Goal: Task Accomplishment & Management: Manage account settings

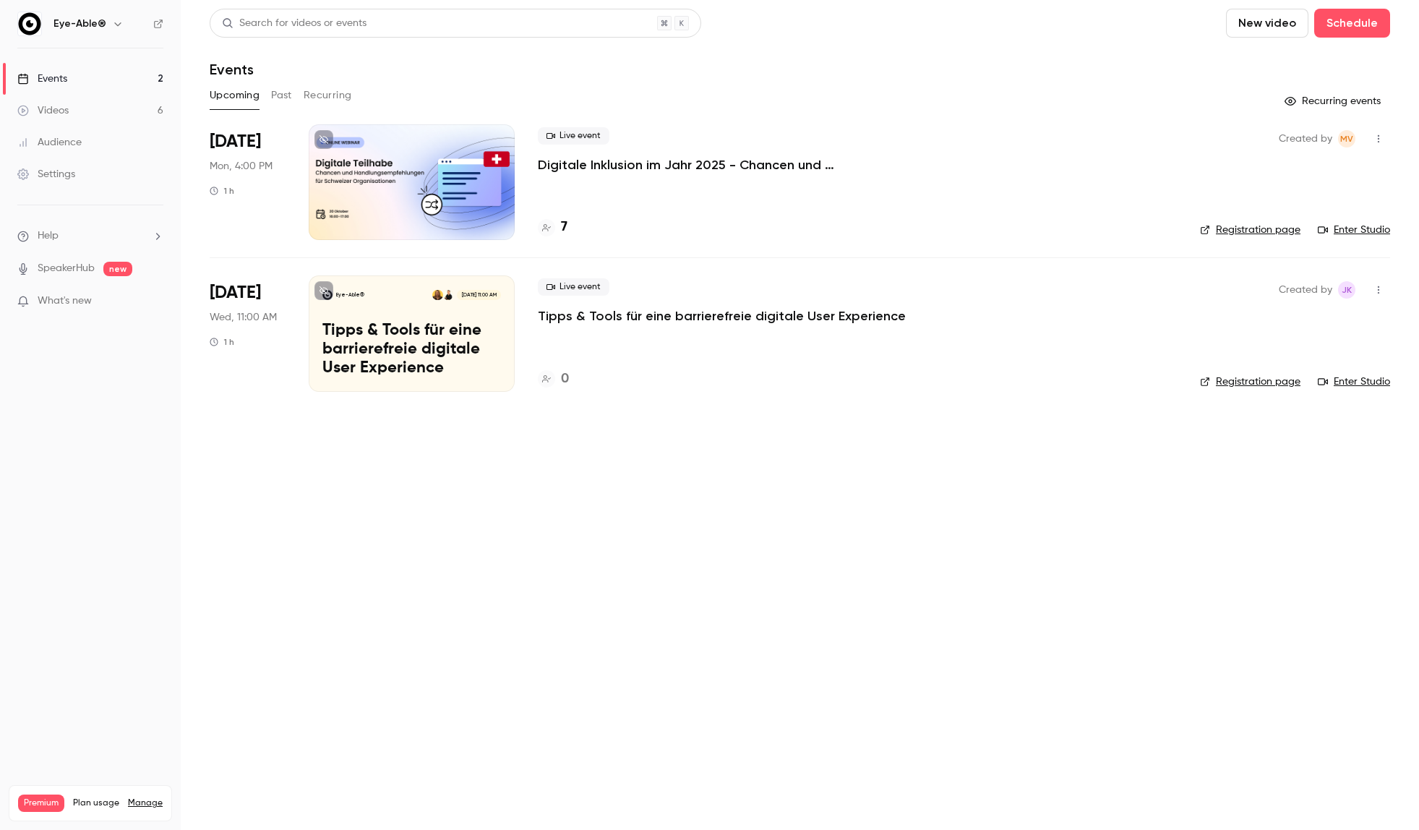
click at [278, 96] on button "Past" at bounding box center [281, 95] width 21 height 23
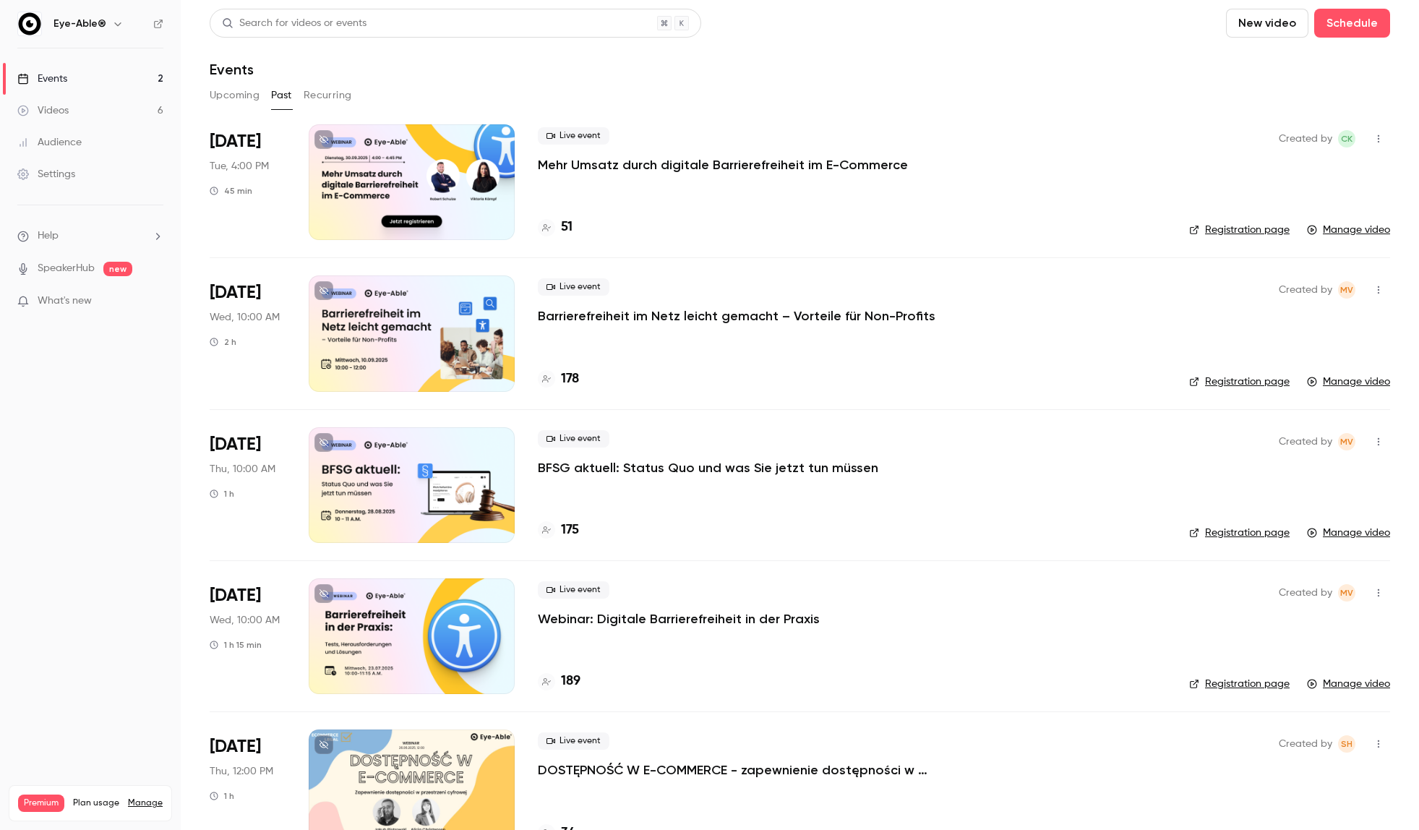
click at [570, 227] on h4 "51" at bounding box center [567, 228] width 12 height 20
click at [563, 226] on h4 "51" at bounding box center [567, 228] width 12 height 20
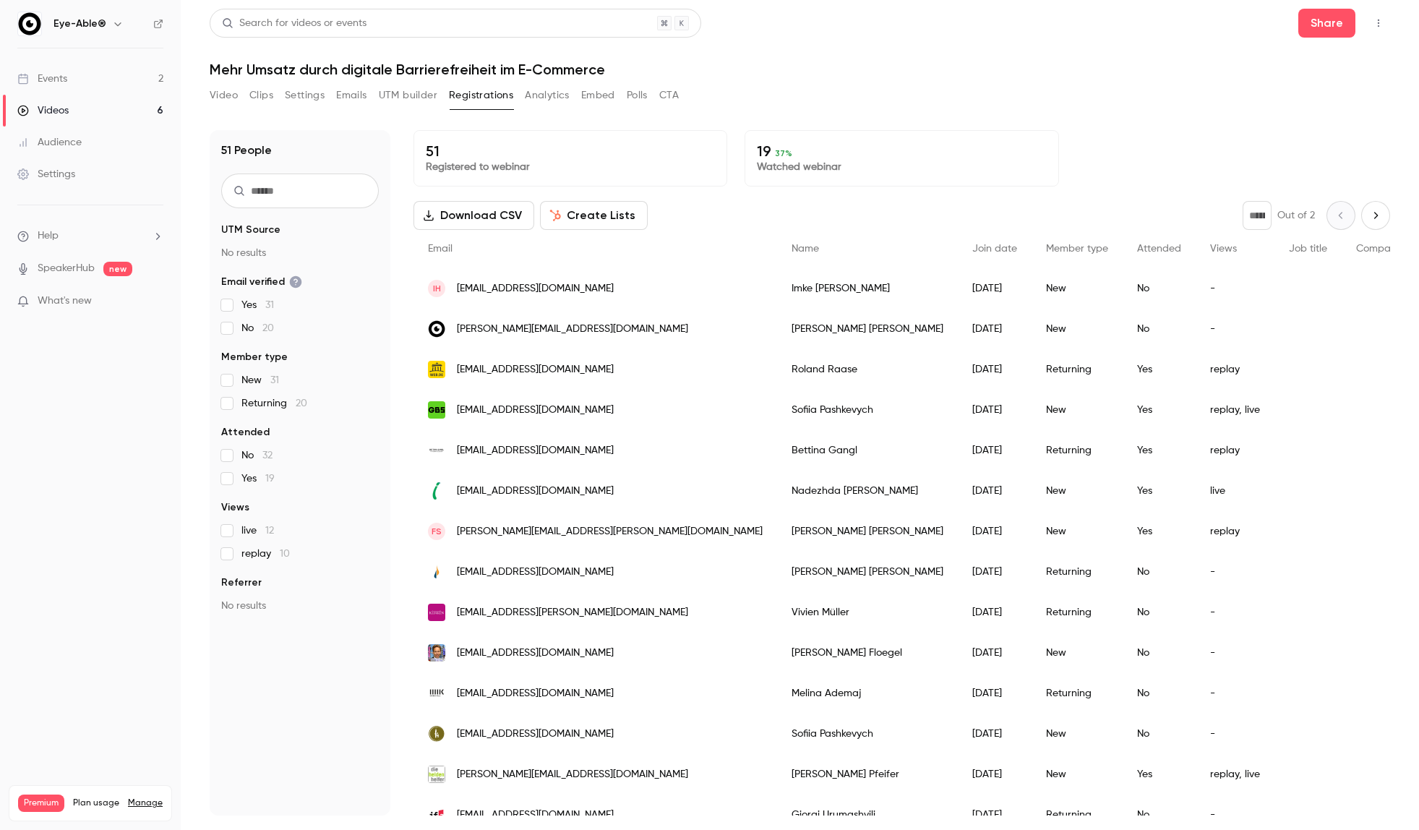
click at [972, 250] on span "Join date" at bounding box center [994, 249] width 45 height 10
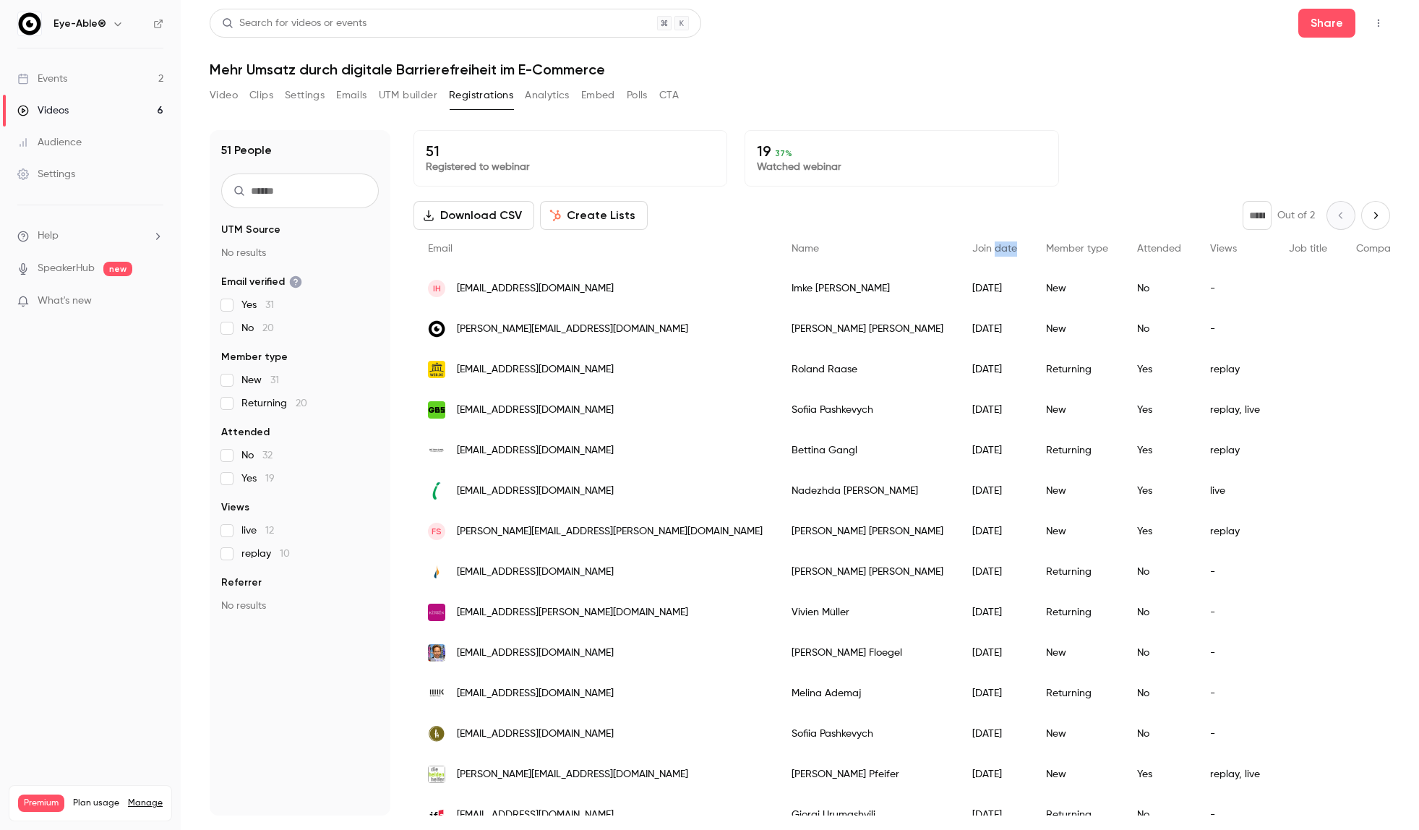
click at [972, 250] on span "Join date" at bounding box center [994, 249] width 45 height 10
click at [972, 249] on span "Join date" at bounding box center [994, 249] width 45 height 10
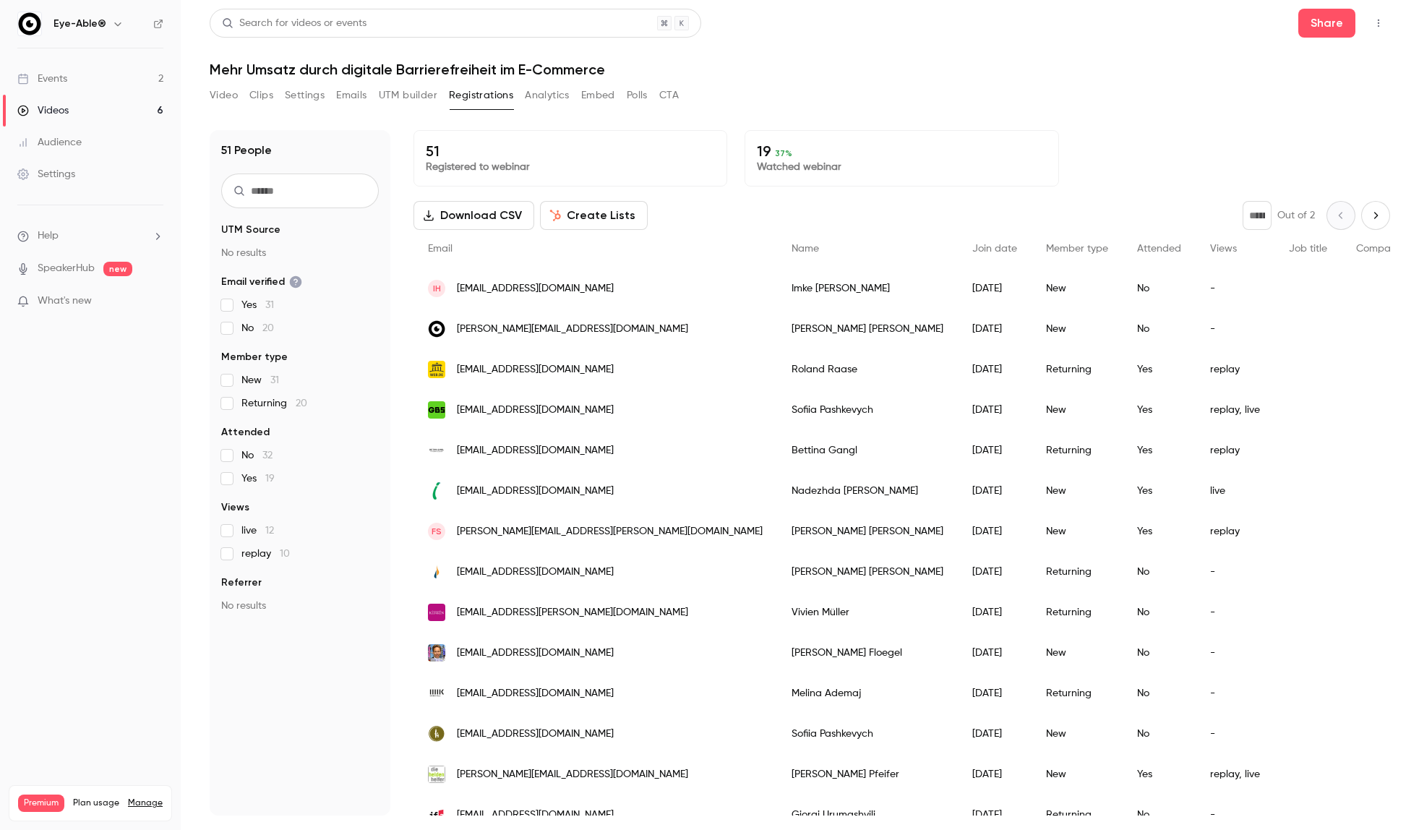
click at [1137, 245] on span "Attended" at bounding box center [1159, 249] width 44 height 10
click at [972, 253] on span "Join date" at bounding box center [994, 249] width 45 height 10
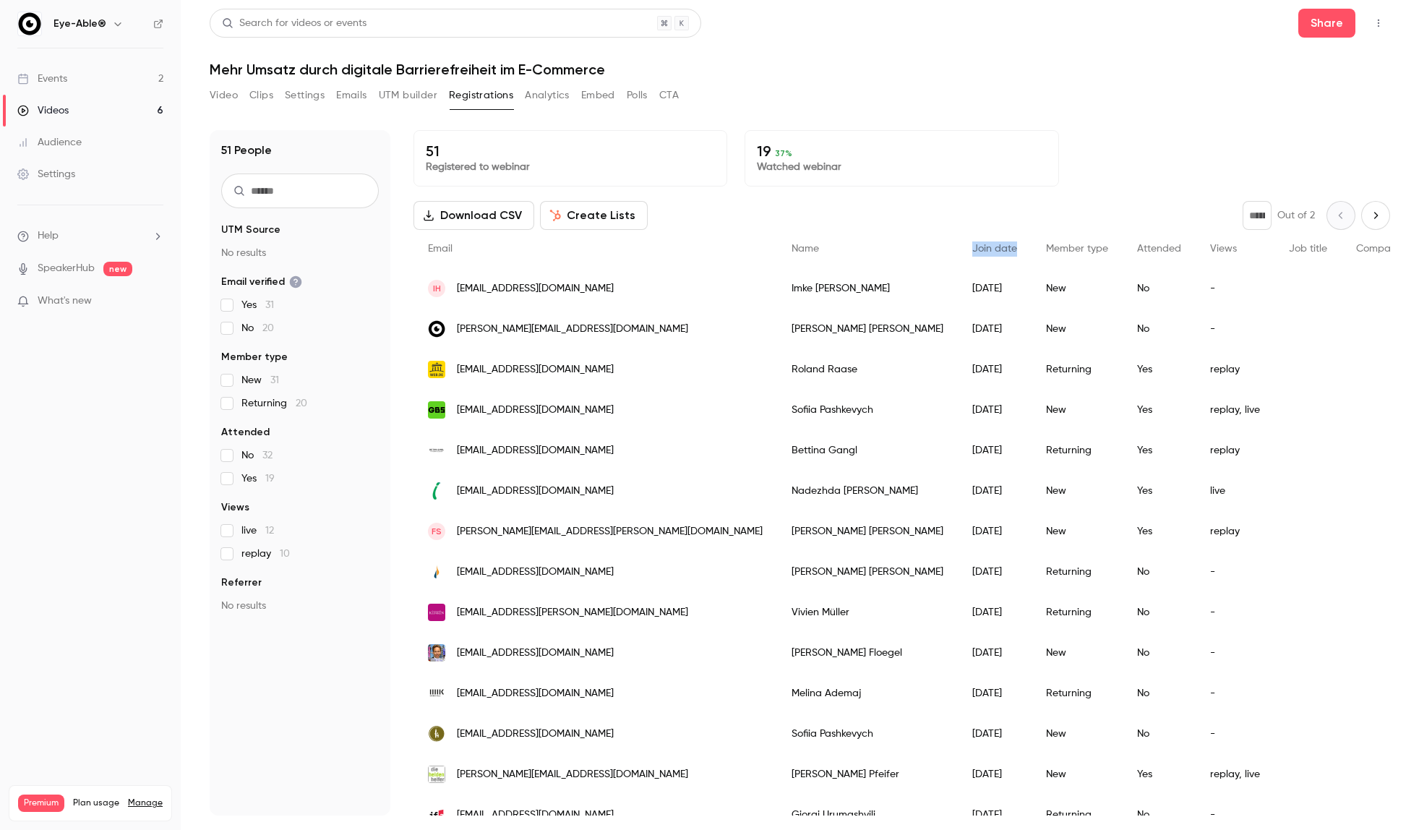
click at [972, 253] on span "Join date" at bounding box center [994, 249] width 45 height 10
click at [236, 101] on button "Video" at bounding box center [224, 95] width 28 height 23
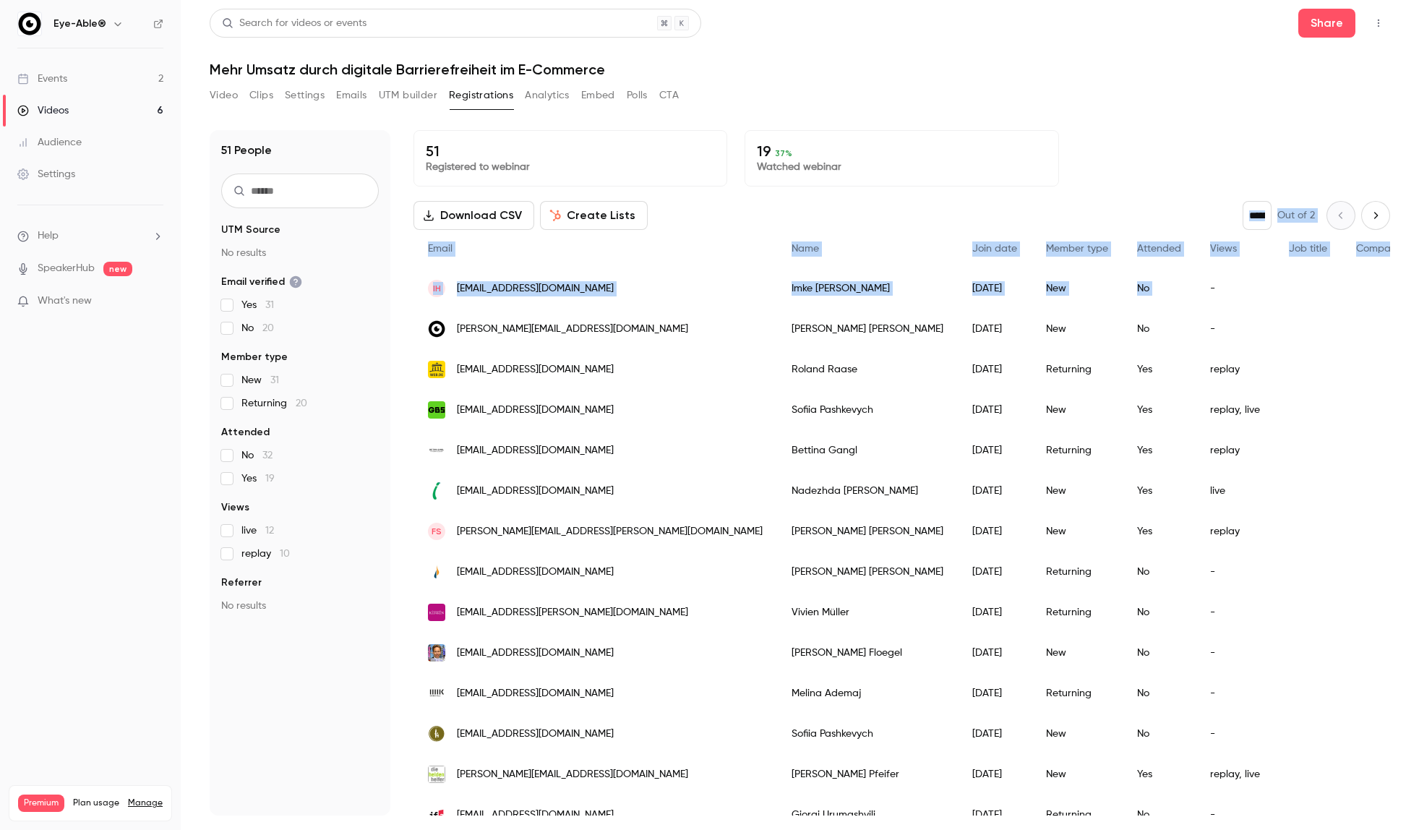
drag, startPoint x: 1061, startPoint y: 280, endPoint x: 947, endPoint y: 177, distance: 153.6
click at [947, 177] on div "51 Registered to webinar 19 37 % Watched webinar Download CSV Create Lists * Ou…" at bounding box center [902, 472] width 977 height 685
click at [1016, 204] on div "Download CSV Create Lists * Out of 2" at bounding box center [902, 215] width 977 height 29
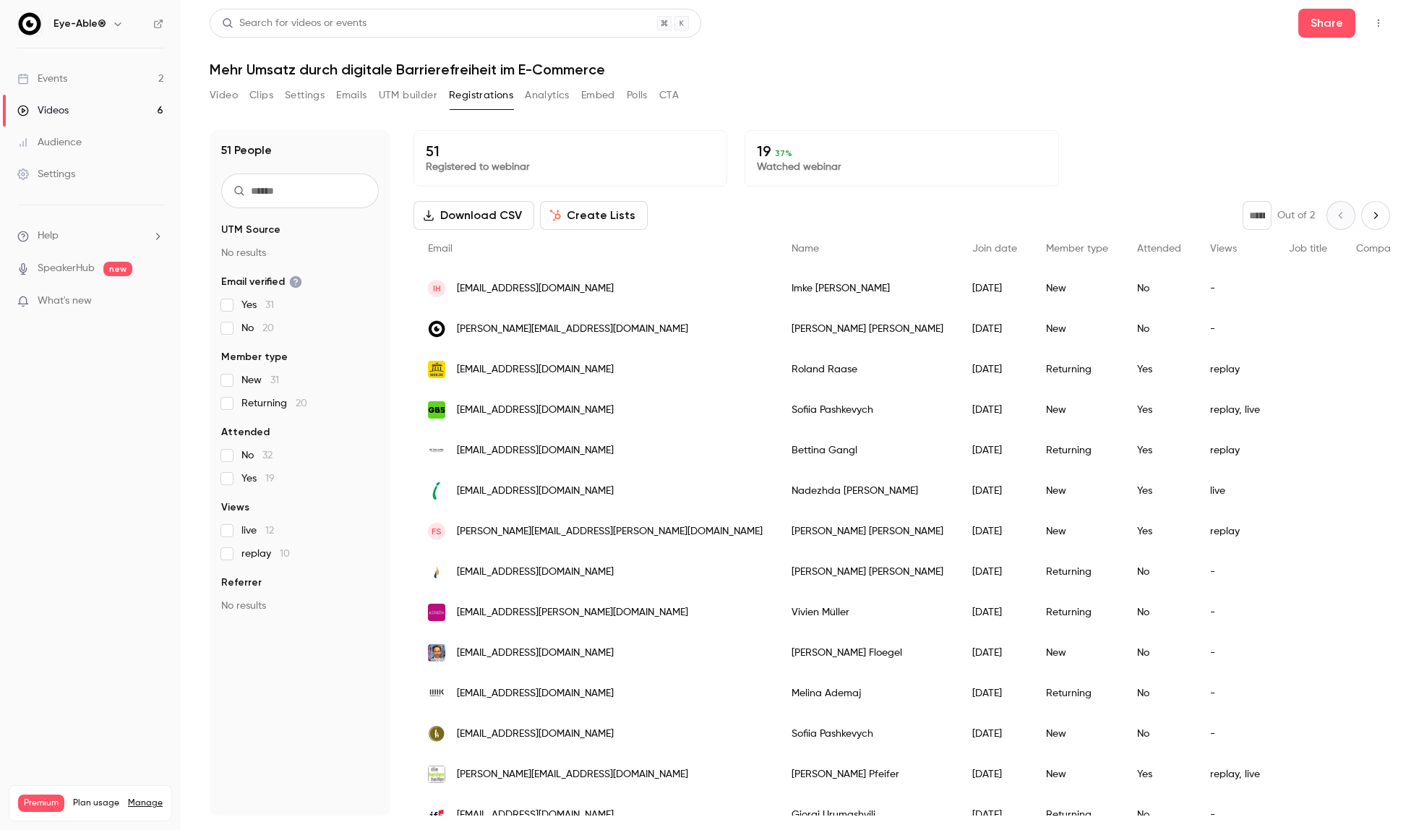
click at [1373, 213] on button "Next page" at bounding box center [1375, 215] width 29 height 29
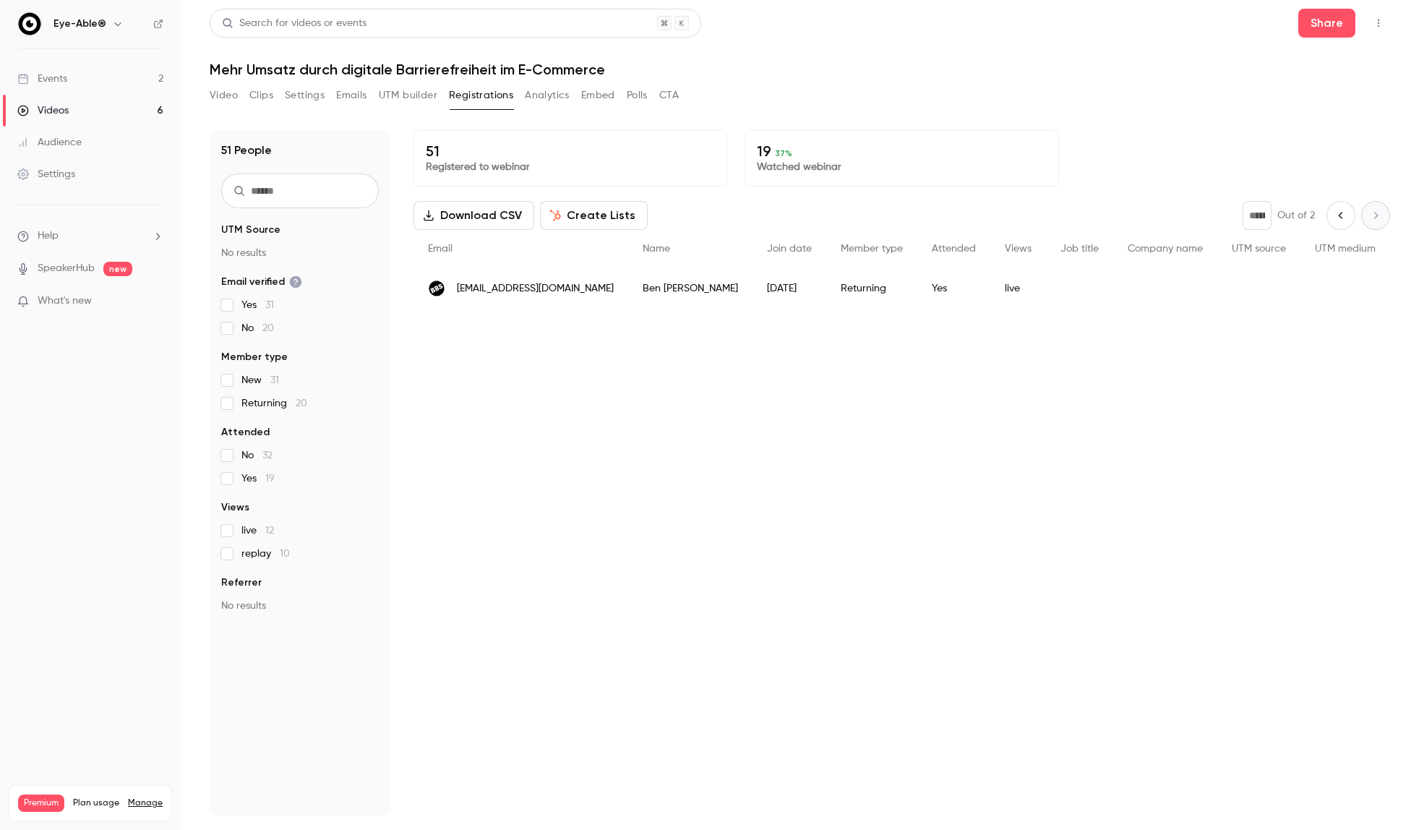
click at [1333, 215] on icon "Previous page" at bounding box center [1341, 216] width 16 height 12
type input "*"
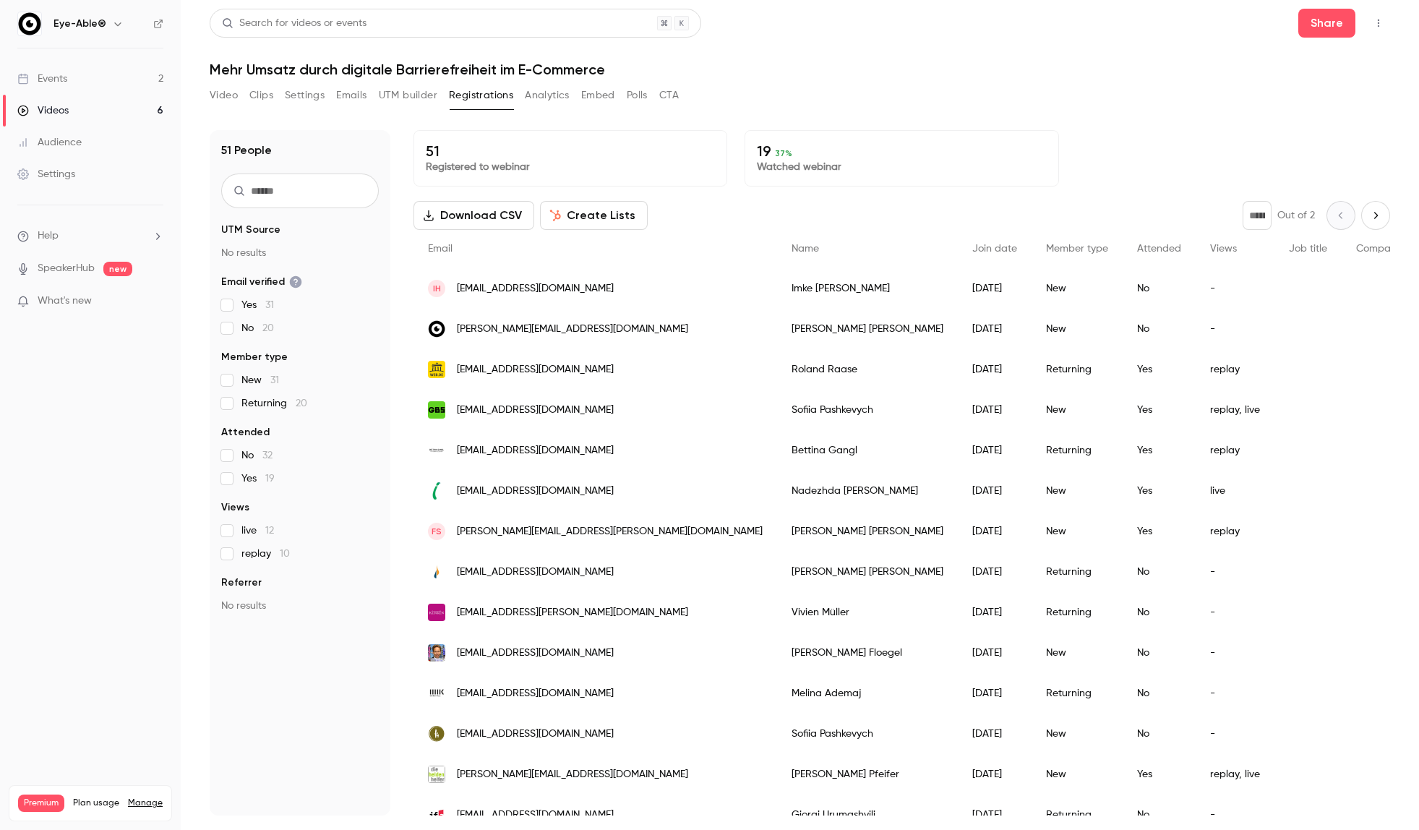
click at [547, 283] on span "[EMAIL_ADDRESS][DOMAIN_NAME]" at bounding box center [535, 288] width 157 height 15
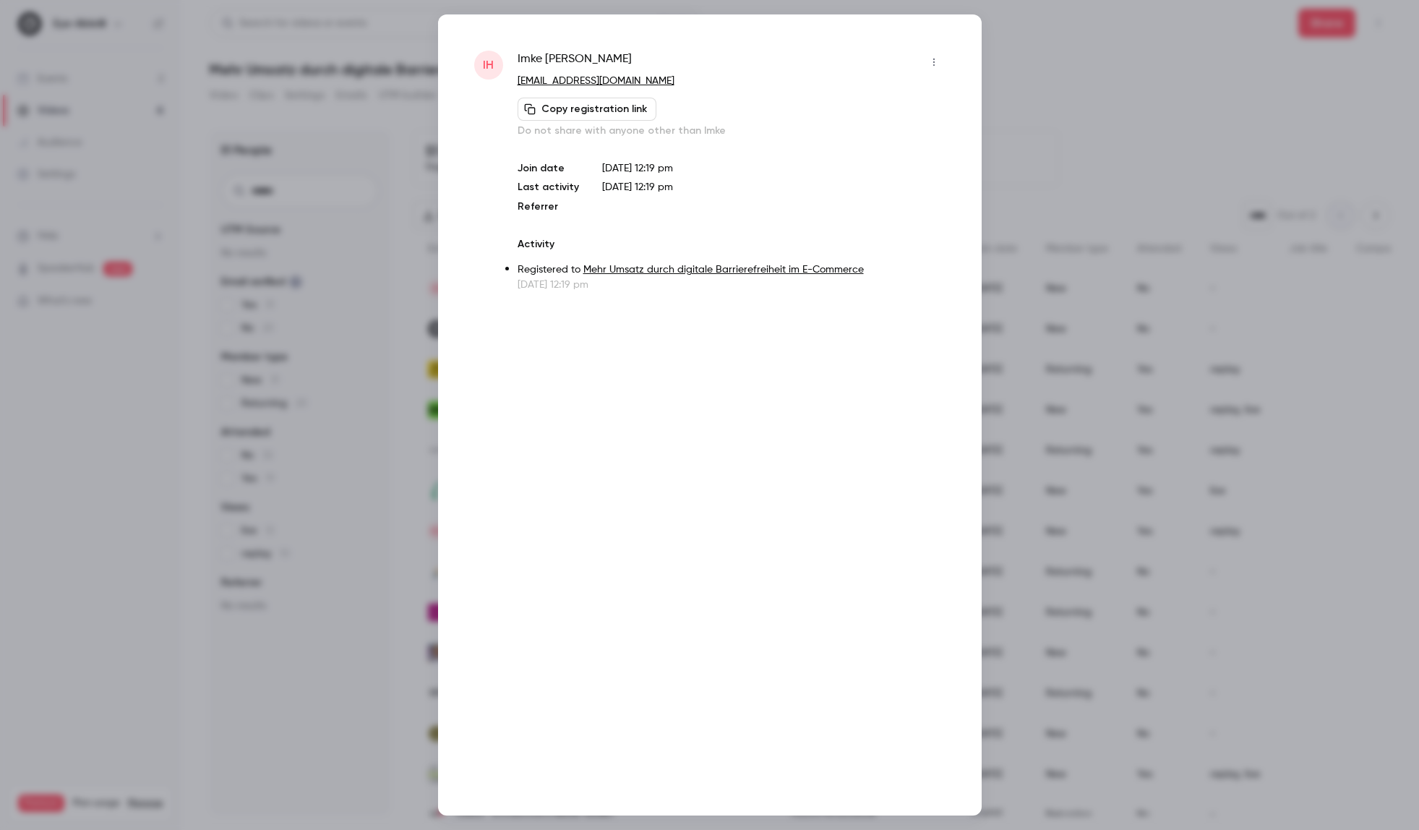
click at [1096, 177] on div at bounding box center [709, 415] width 1419 height 830
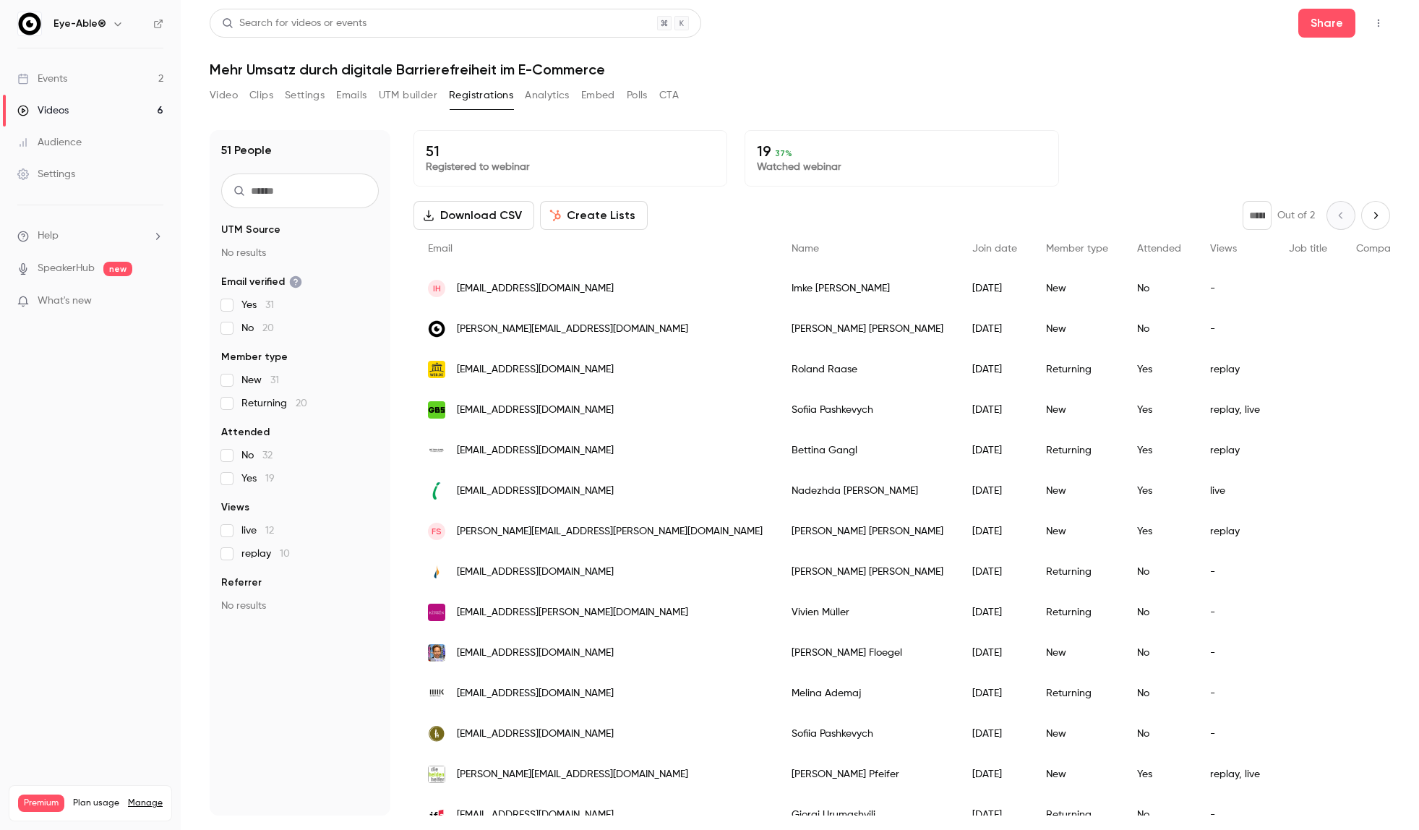
click at [536, 100] on button "Analytics" at bounding box center [547, 95] width 45 height 23
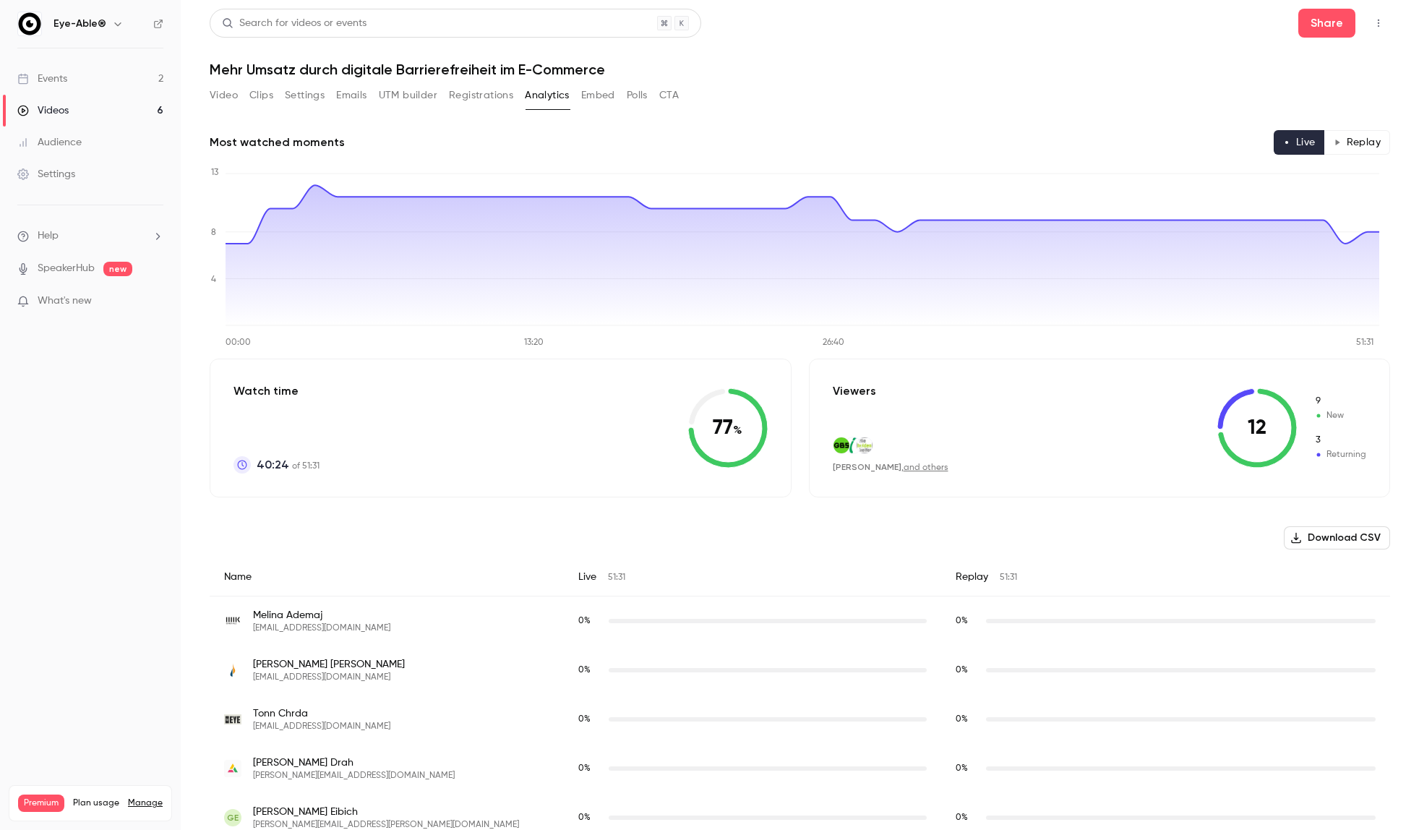
click at [1018, 82] on div "Search for videos or events Share Mehr Umsatz durch digitale Barrierefreiheit i…" at bounding box center [800, 415] width 1181 height 813
click at [108, 171] on link "Settings" at bounding box center [90, 174] width 181 height 32
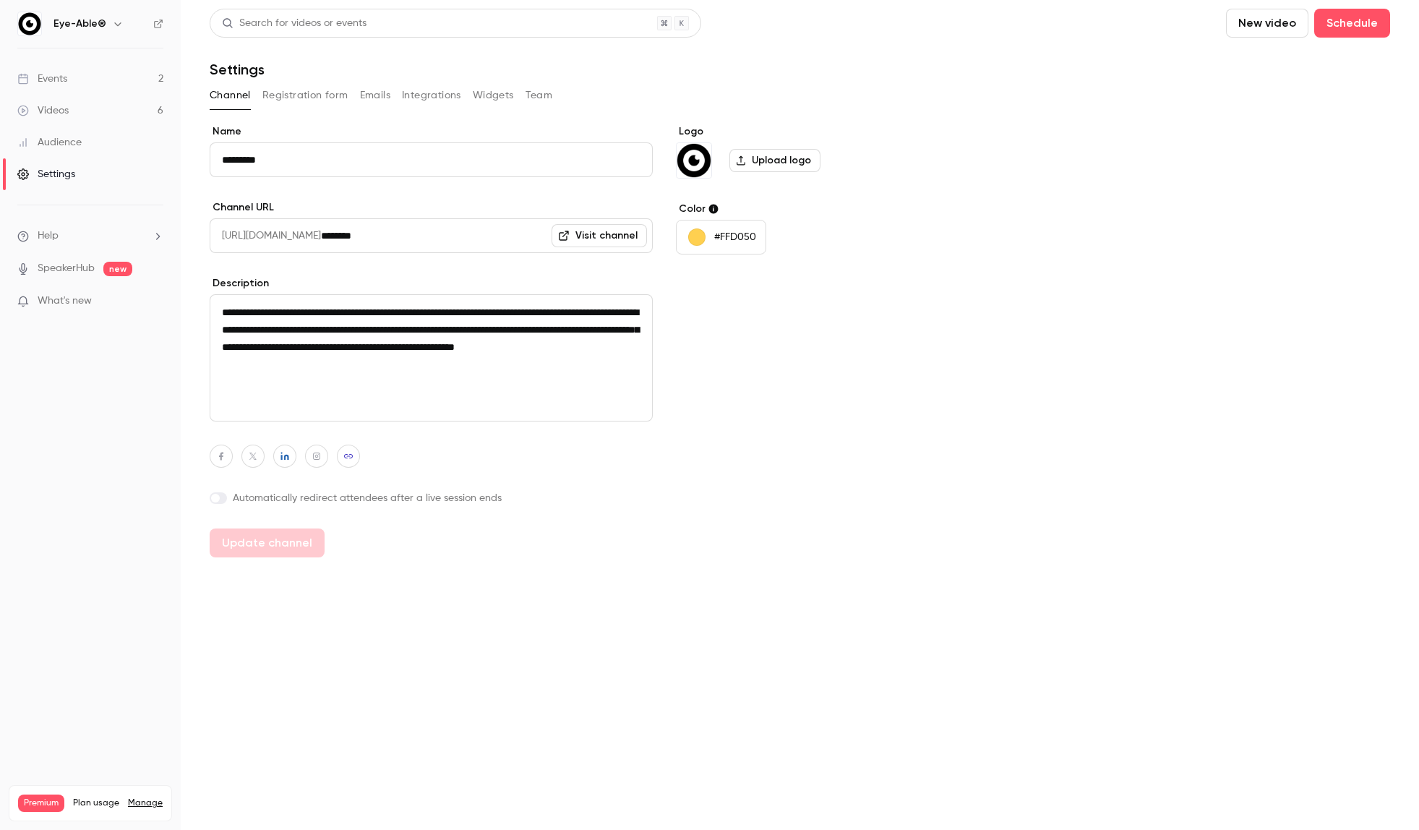
click at [536, 93] on button "Team" at bounding box center [539, 95] width 27 height 23
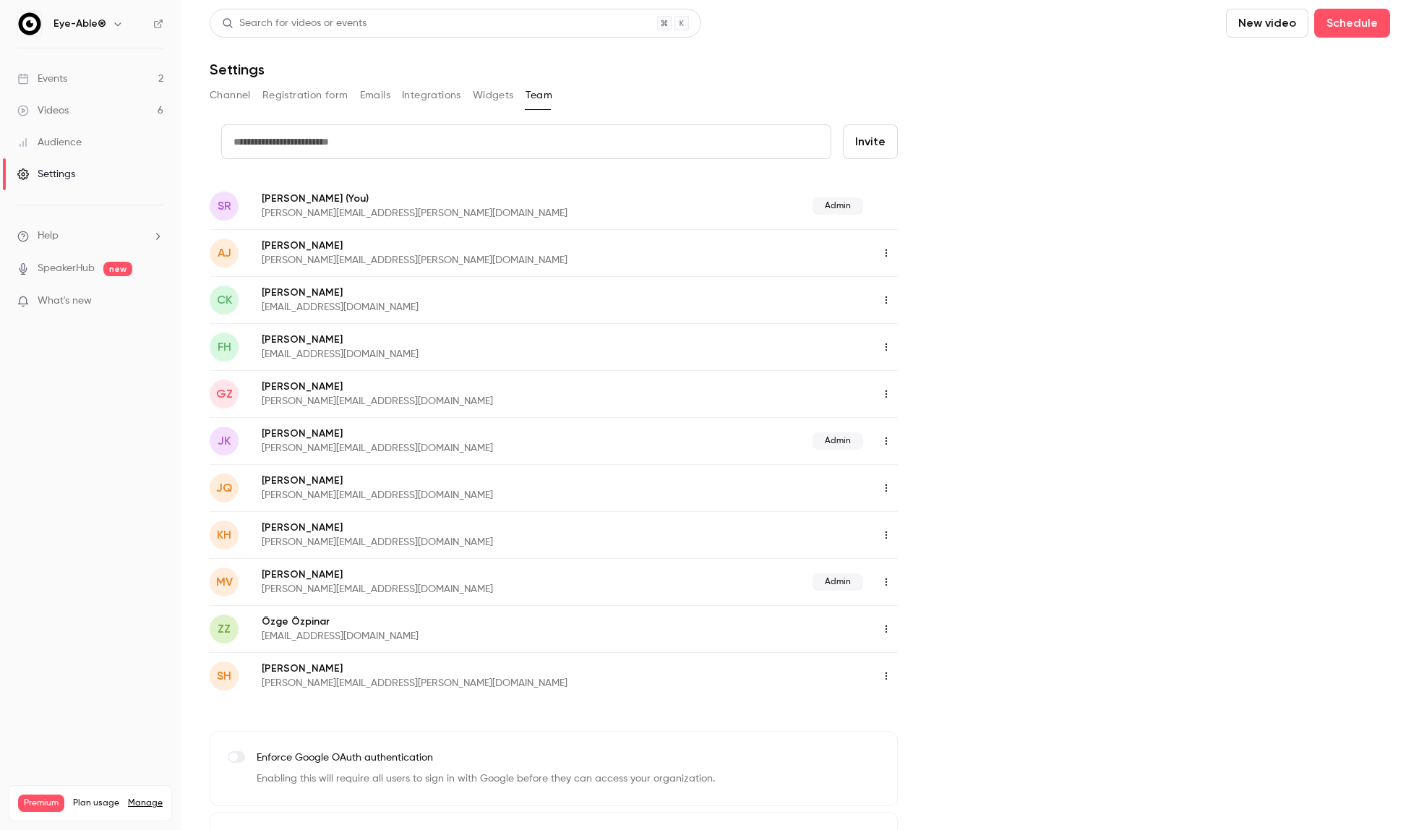
click at [1073, 499] on div "credit card Invite SR [PERSON_NAME] (You) [PERSON_NAME][EMAIL_ADDRESS][PERSON_N…" at bounding box center [800, 505] width 1181 height 763
